Goal: Check status: Check status

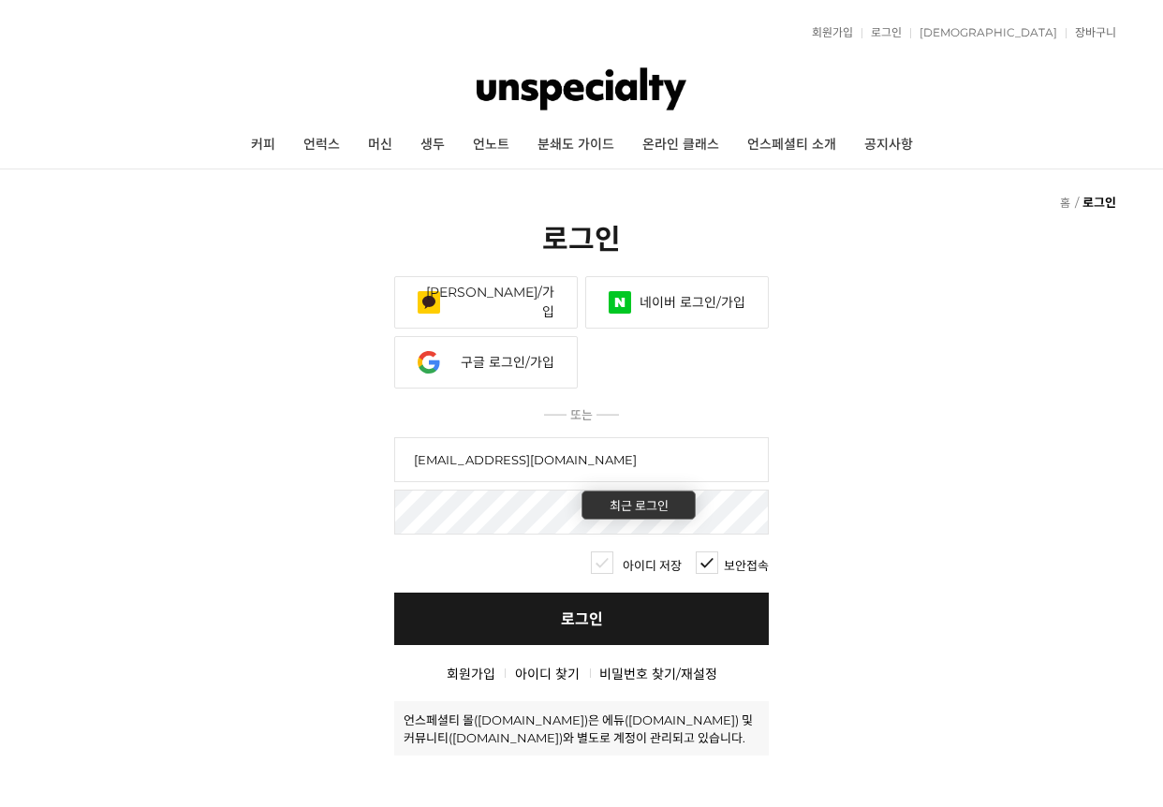
type input "popsong7@gmail.com"
click at [555, 612] on link "로그인" at bounding box center [581, 619] width 375 height 52
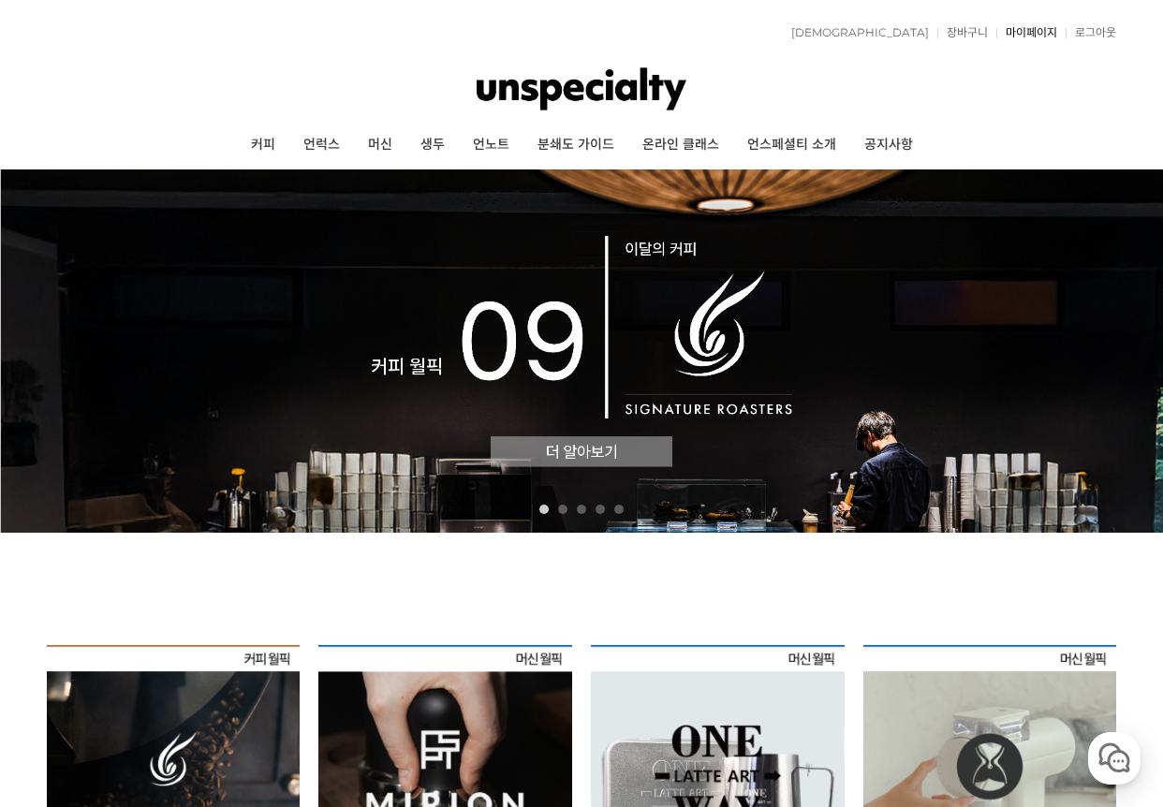
click at [1032, 37] on link "마이페이지" at bounding box center [1027, 32] width 61 height 11
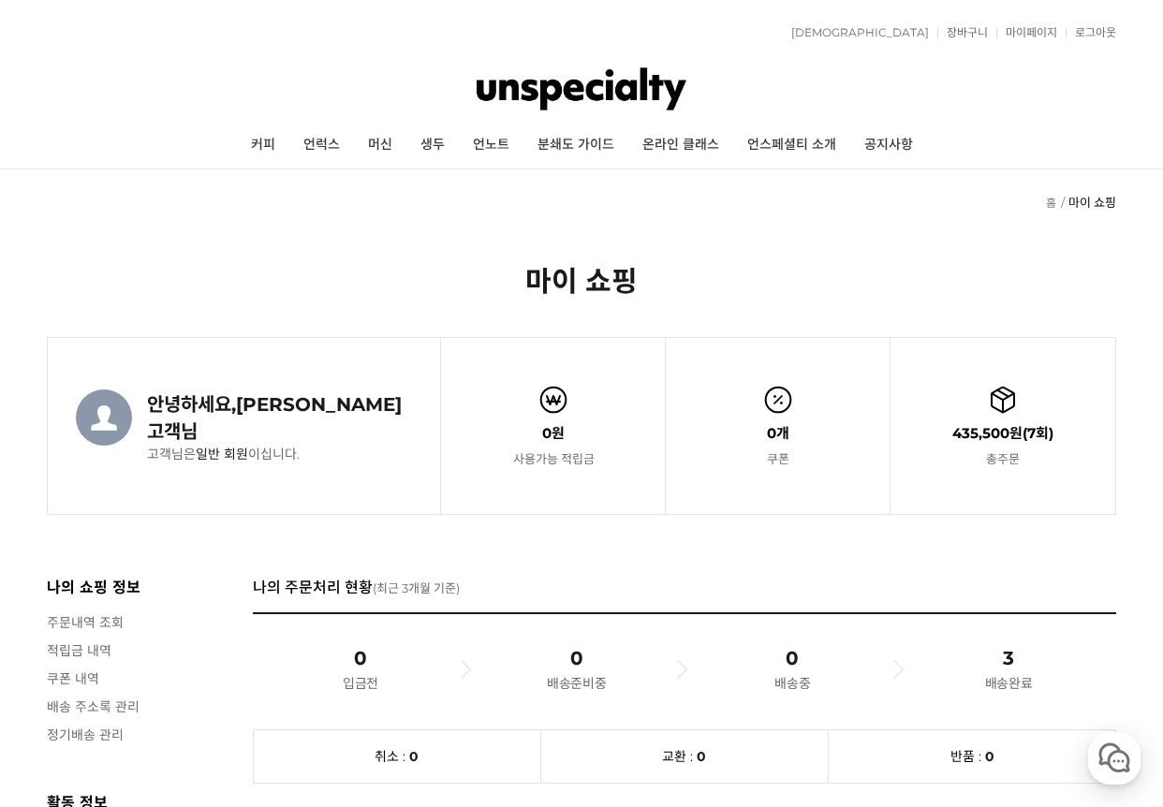
click at [111, 621] on link "주문내역 조회" at bounding box center [140, 622] width 187 height 19
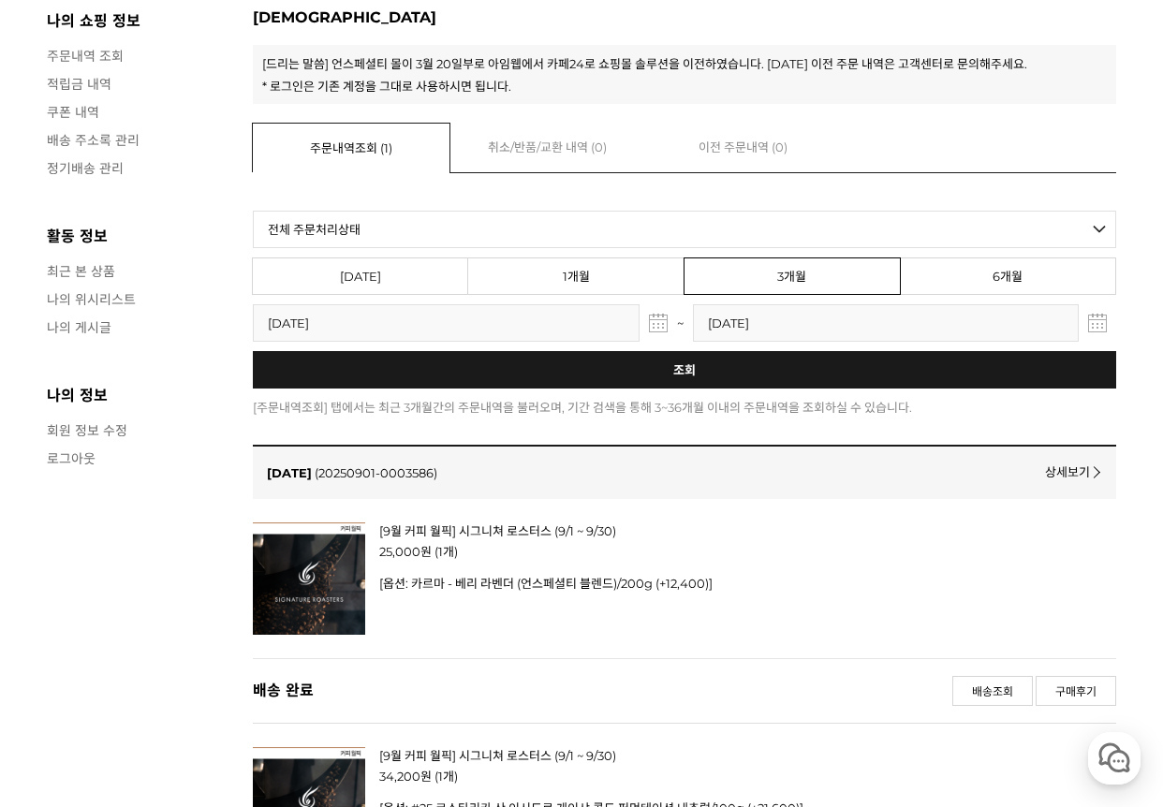
scroll to position [607, 0]
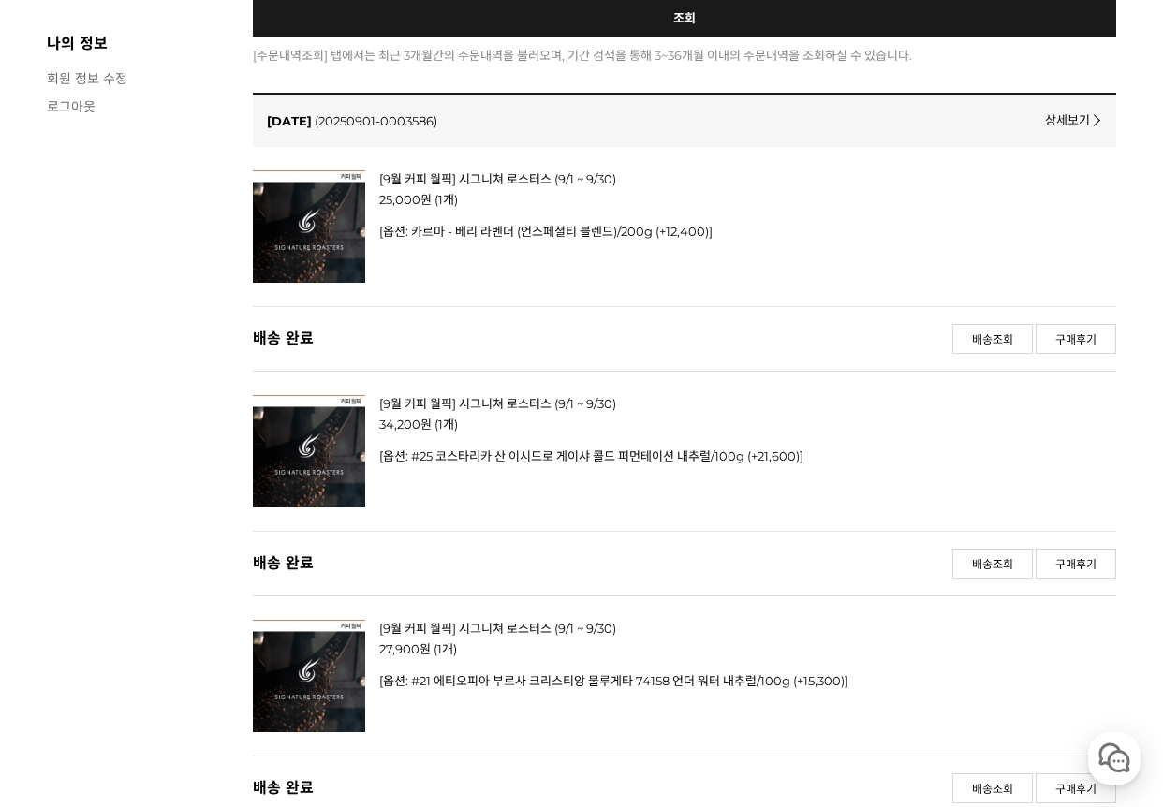
click at [319, 248] on img at bounding box center [309, 226] width 112 height 112
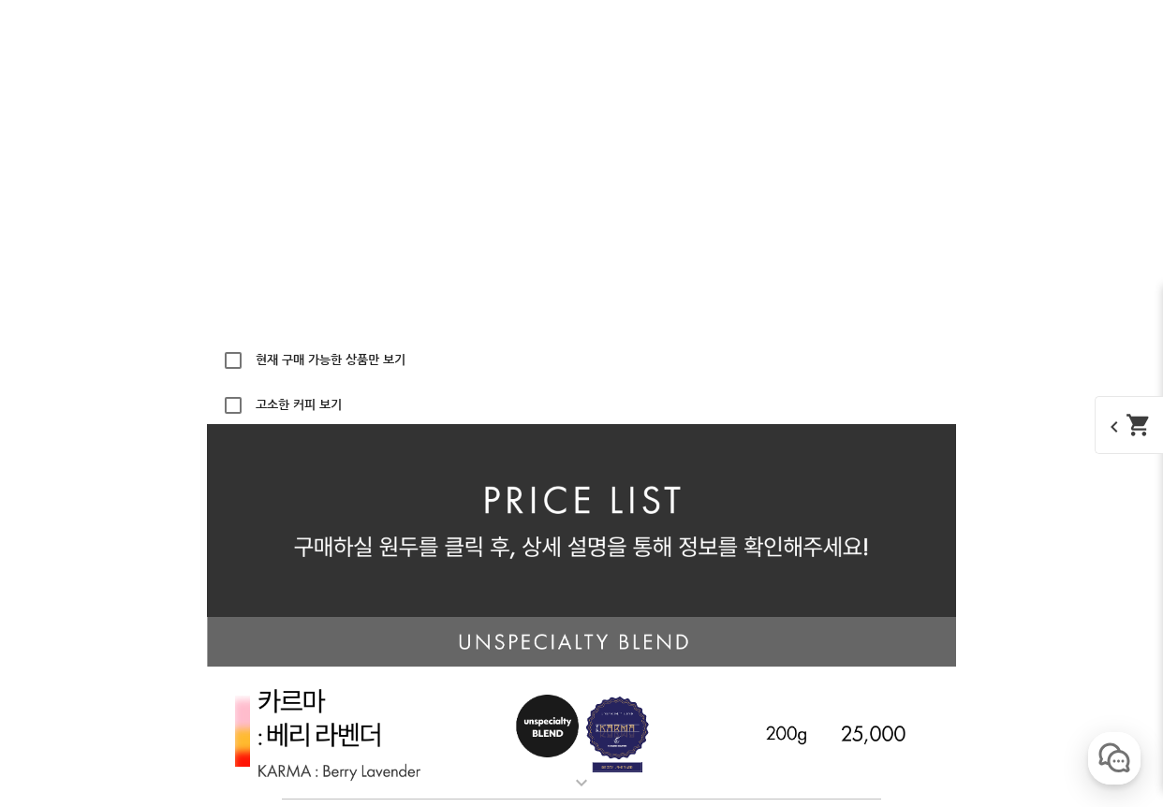
scroll to position [4150, 0]
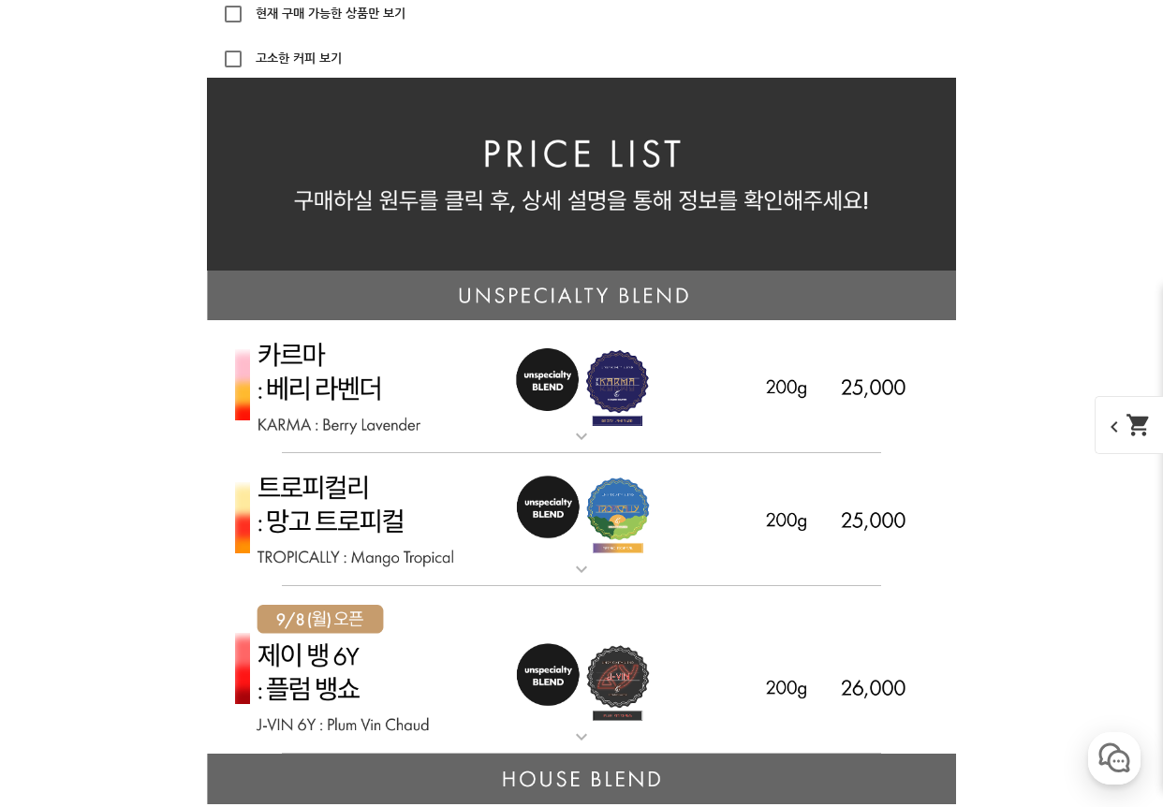
click at [594, 442] on mat-icon "expand_more" at bounding box center [581, 436] width 37 height 22
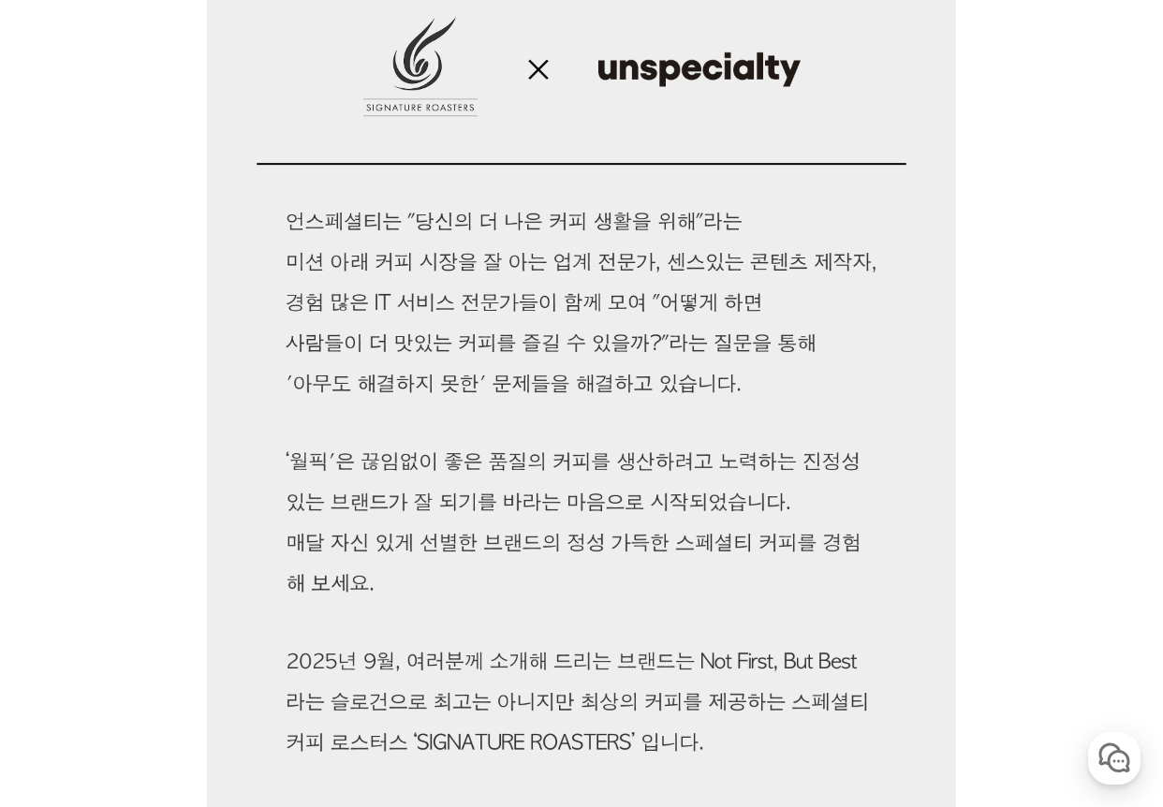
scroll to position [0, 0]
